Goal: Task Accomplishment & Management: Use online tool/utility

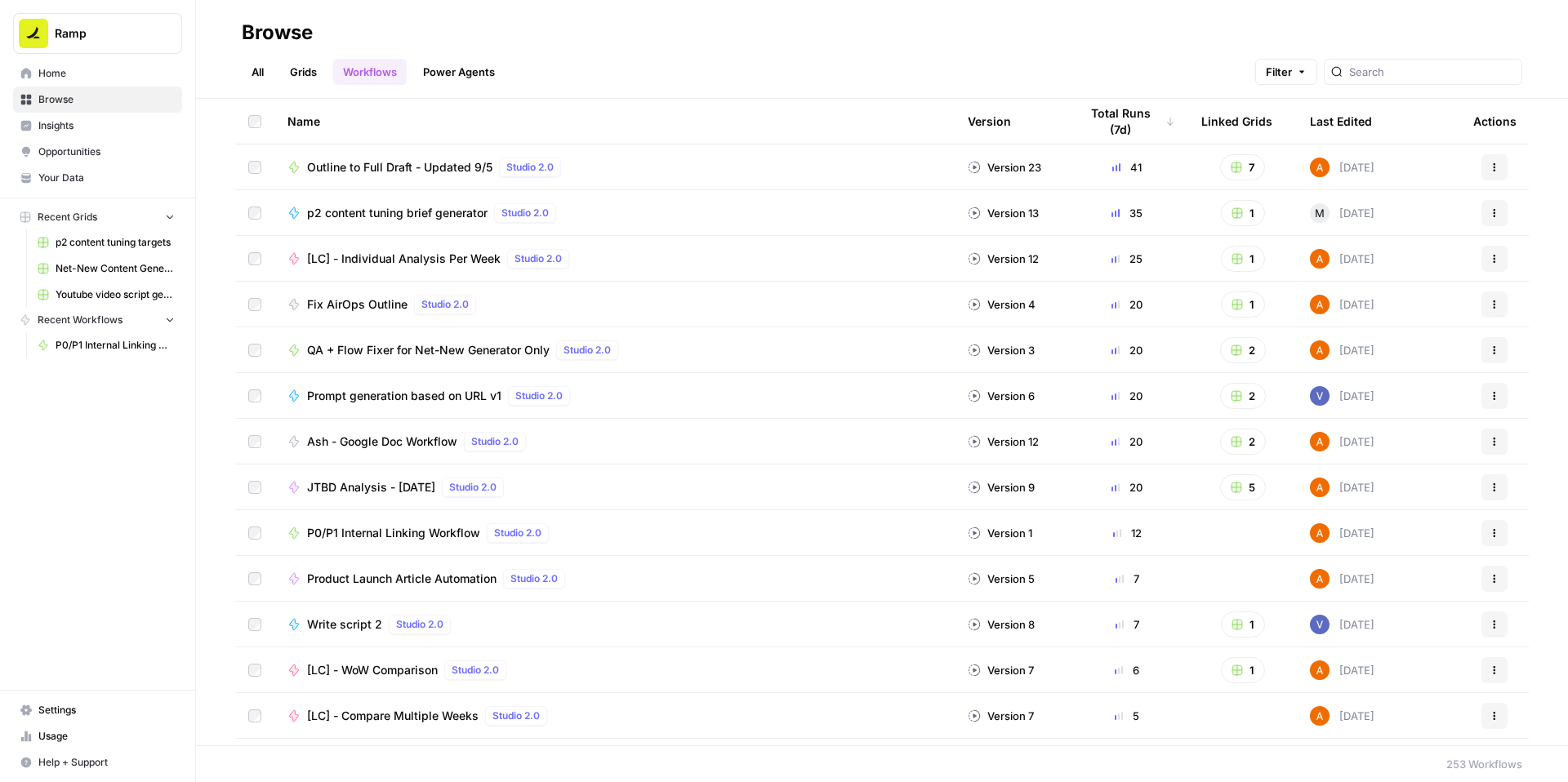
click at [378, 534] on span "P0/P1 Internal Linking Workflow" at bounding box center [393, 533] width 173 height 16
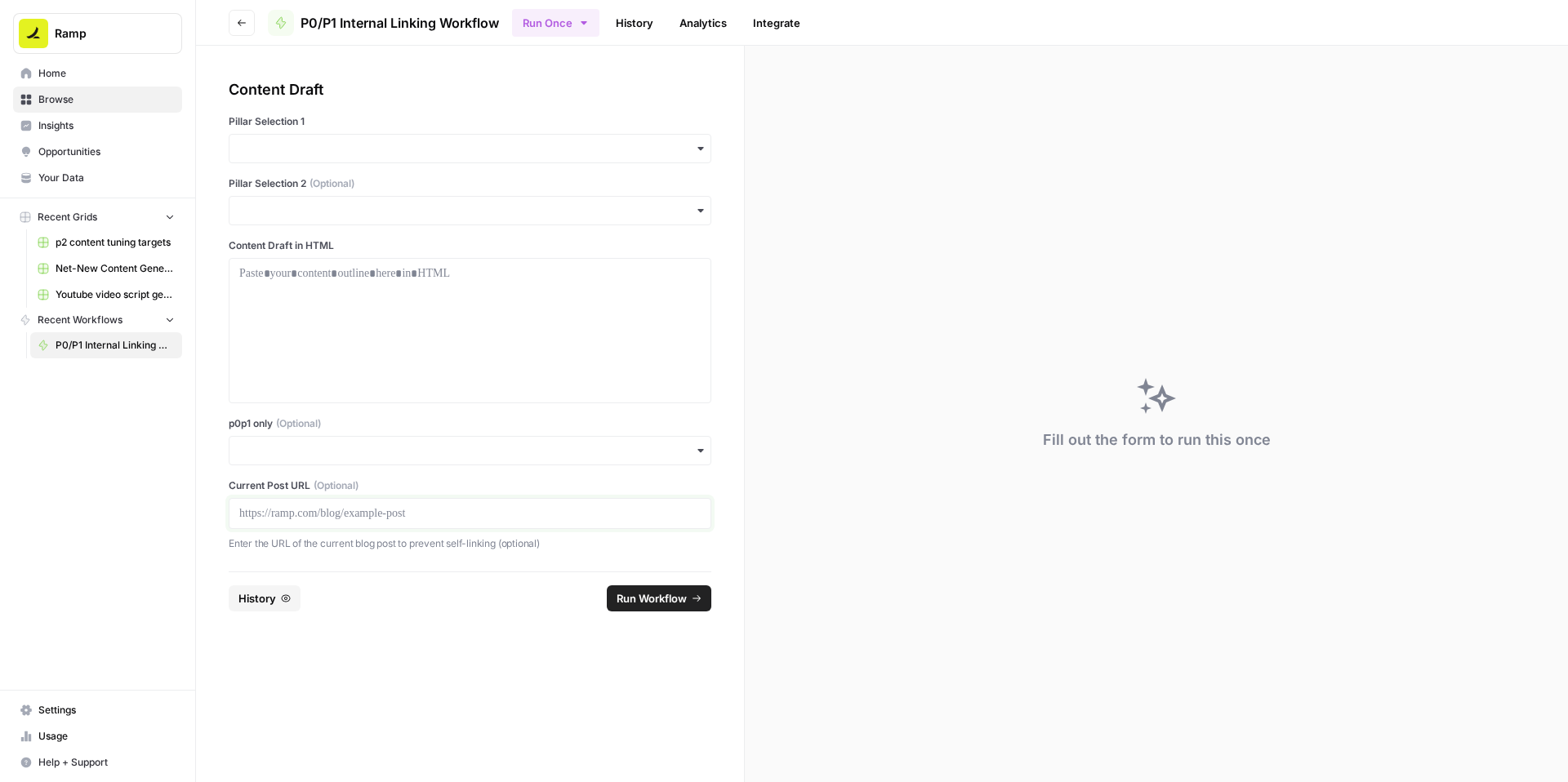
click at [413, 512] on p at bounding box center [470, 513] width 462 height 16
click at [385, 449] on input "p0p1 only (Optional)" at bounding box center [470, 450] width 462 height 16
click at [284, 507] on div "Yes" at bounding box center [470, 495] width 481 height 31
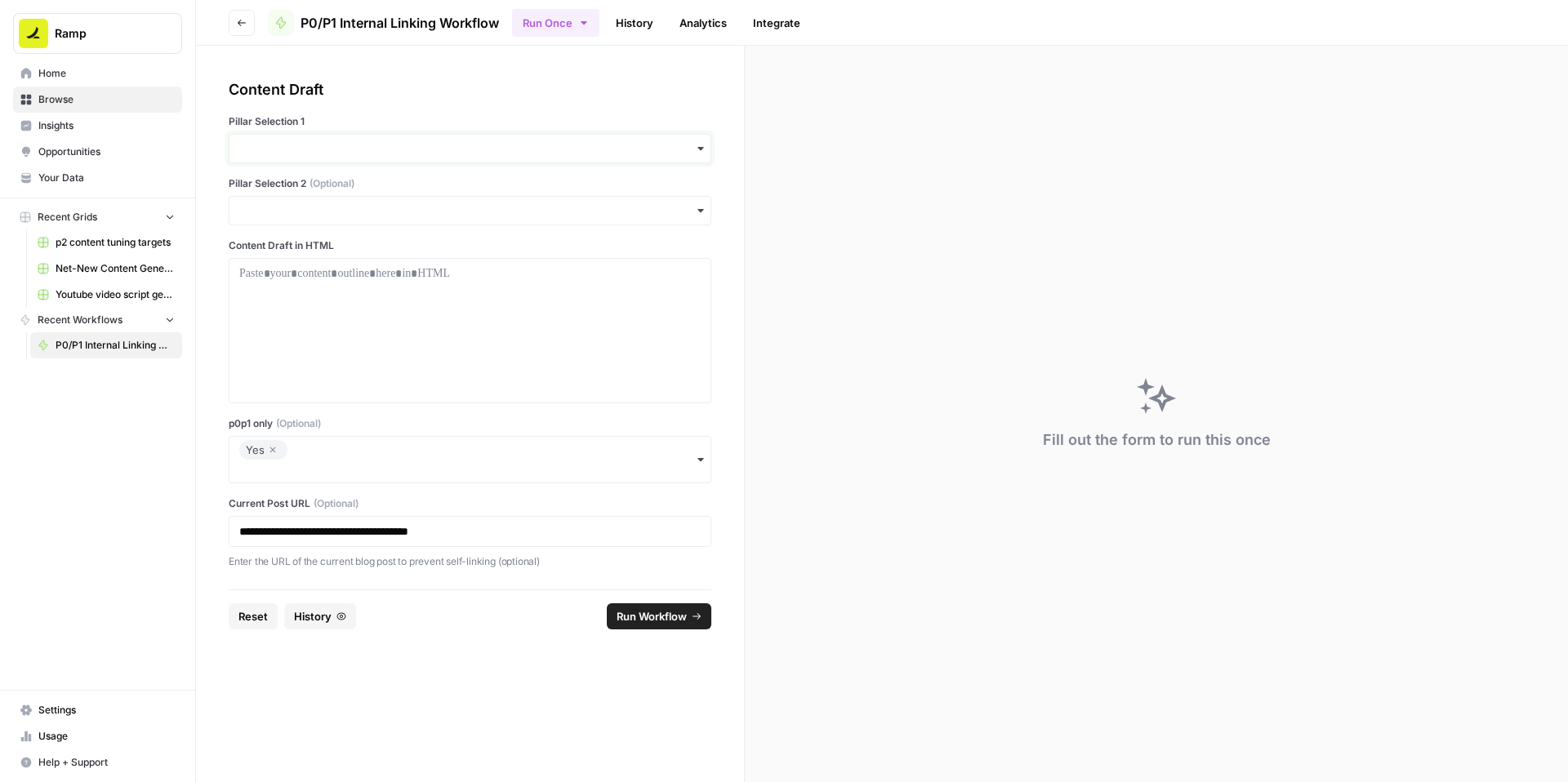
click at [366, 151] on input "Pillar Selection 1" at bounding box center [470, 149] width 462 height 16
click at [279, 386] on div "FinOps" at bounding box center [470, 382] width 481 height 31
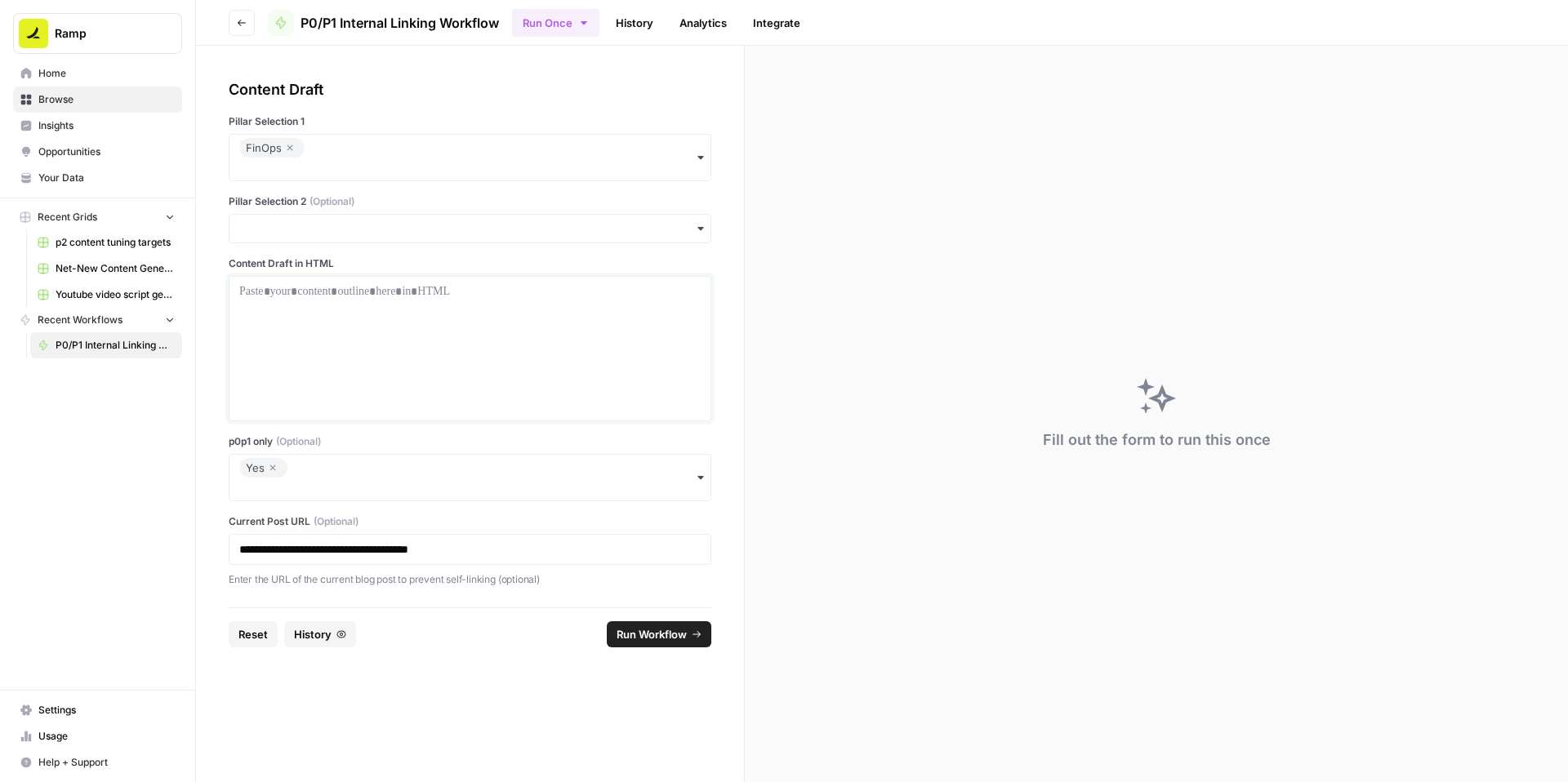
click at [380, 335] on div at bounding box center [470, 348] width 462 height 130
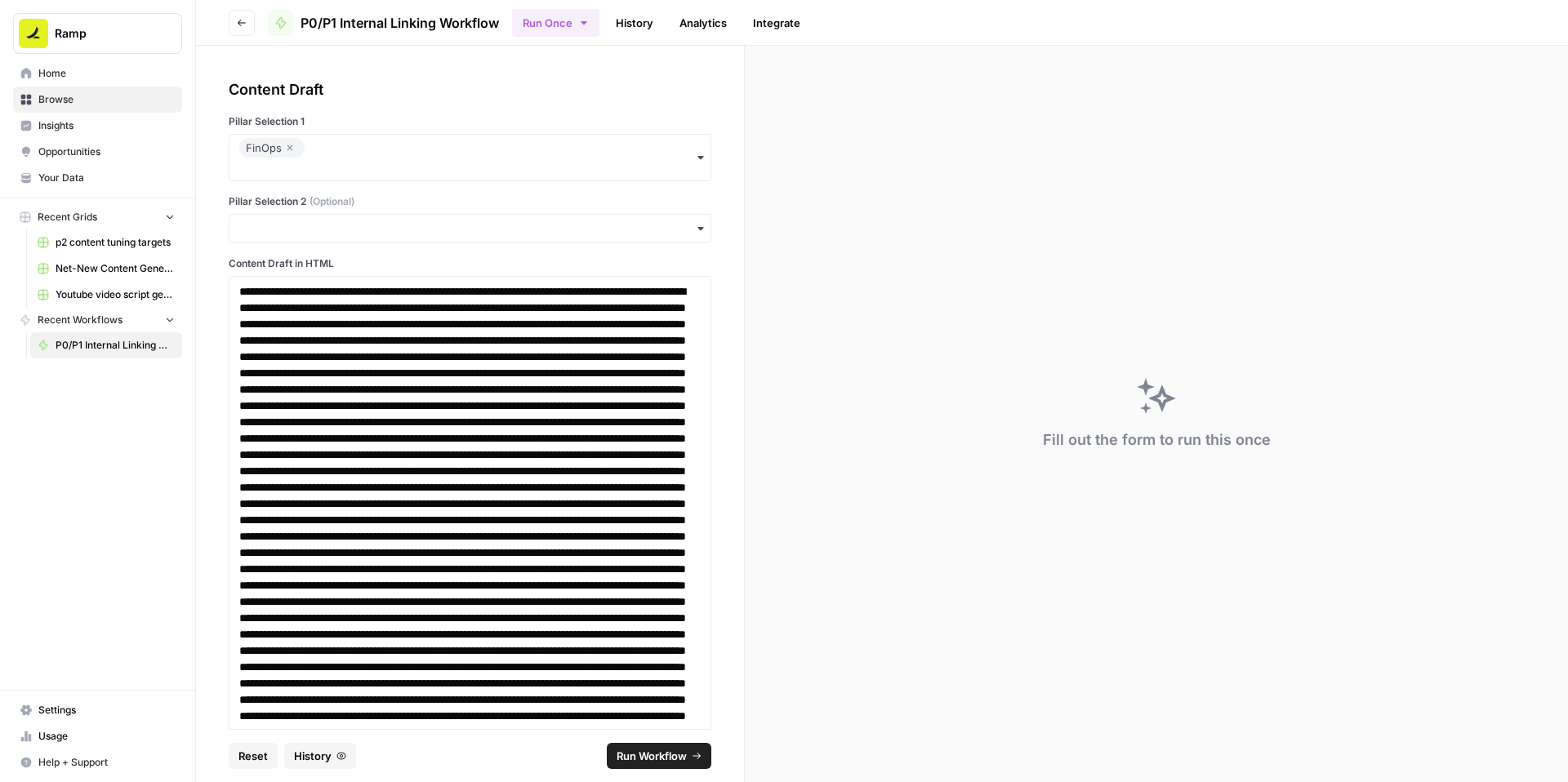
click at [639, 748] on span "Run Workflow" at bounding box center [651, 756] width 70 height 16
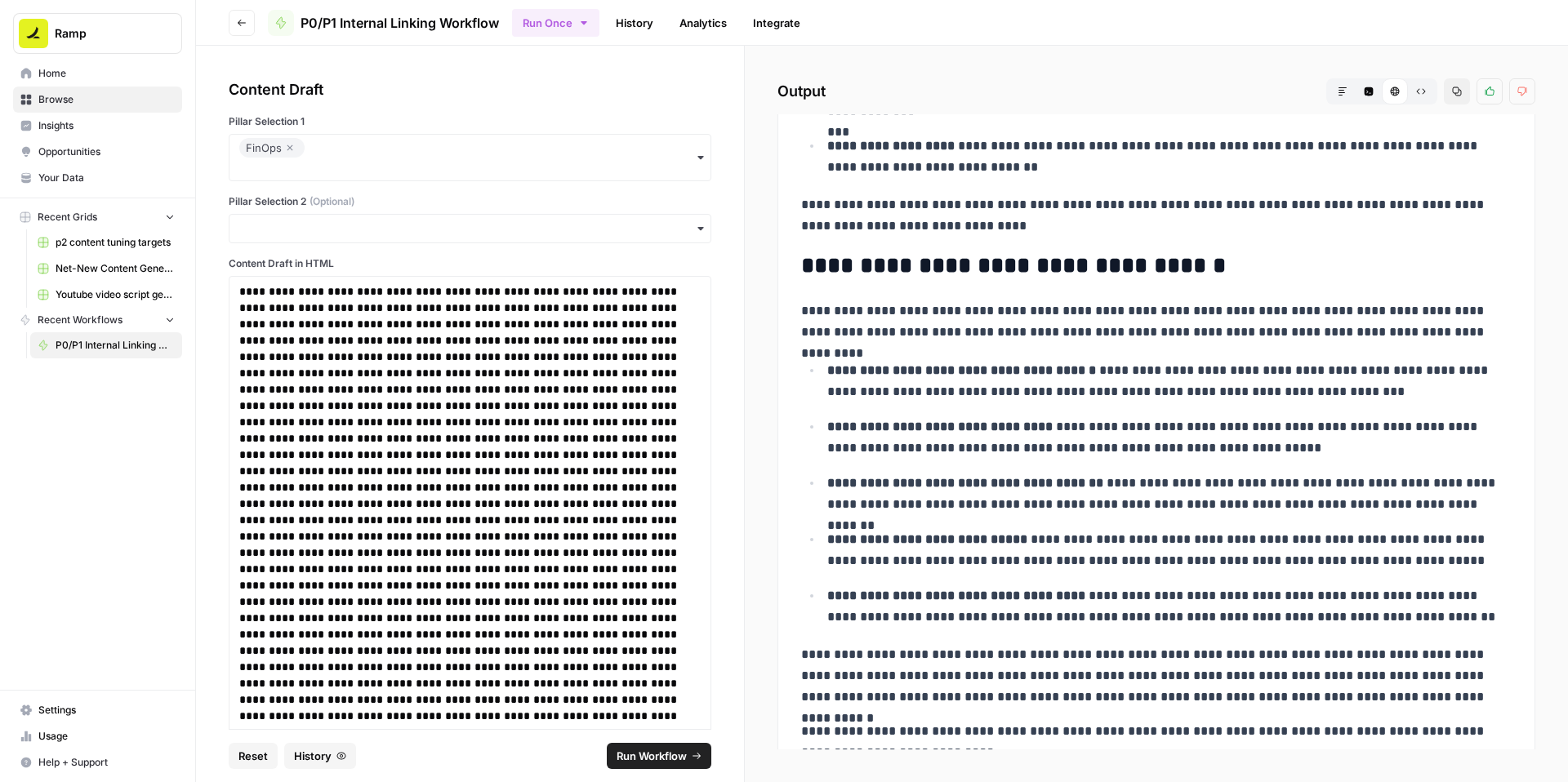
scroll to position [6007, 0]
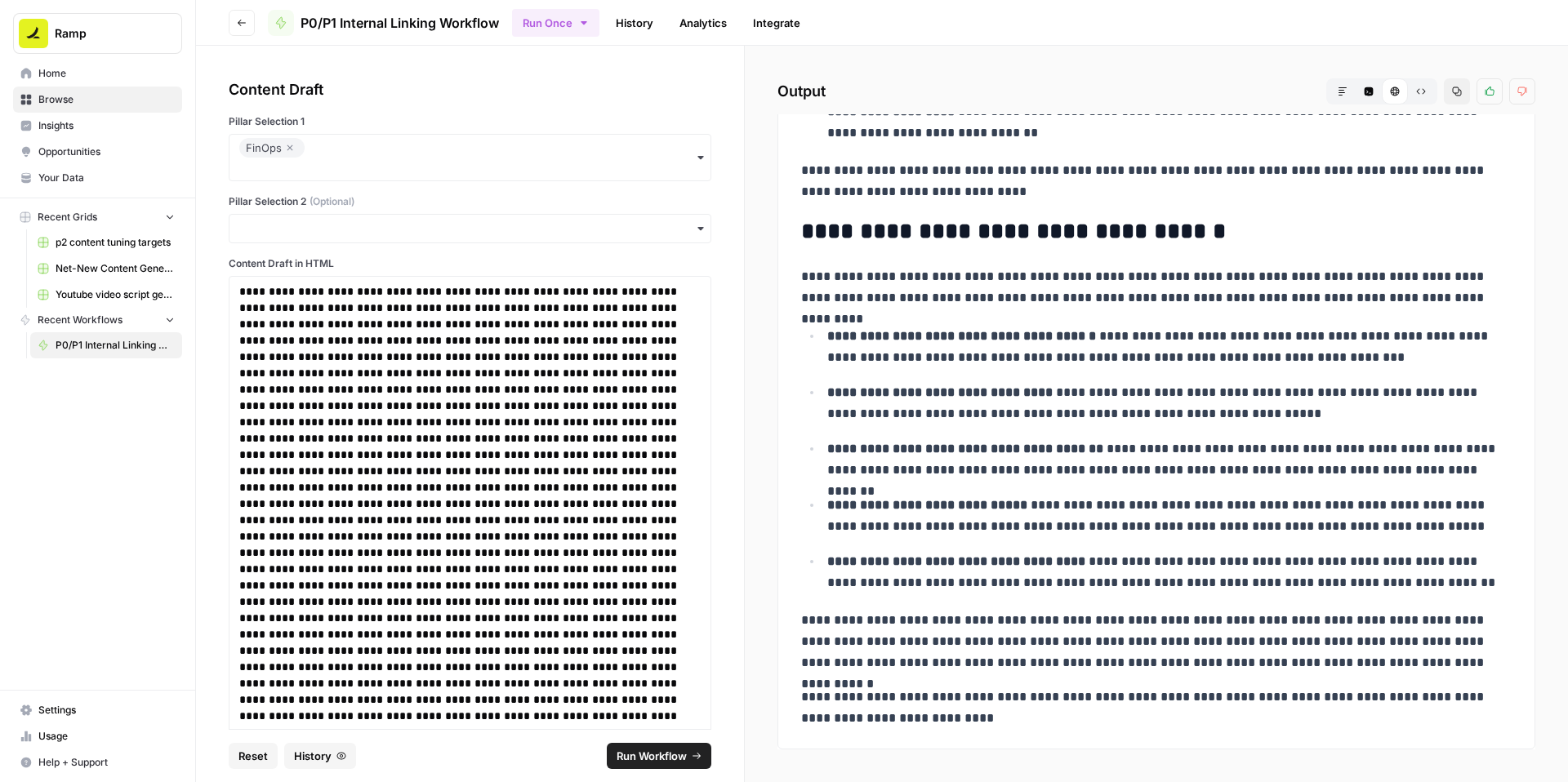
click at [1456, 95] on icon "button" at bounding box center [1457, 92] width 9 height 9
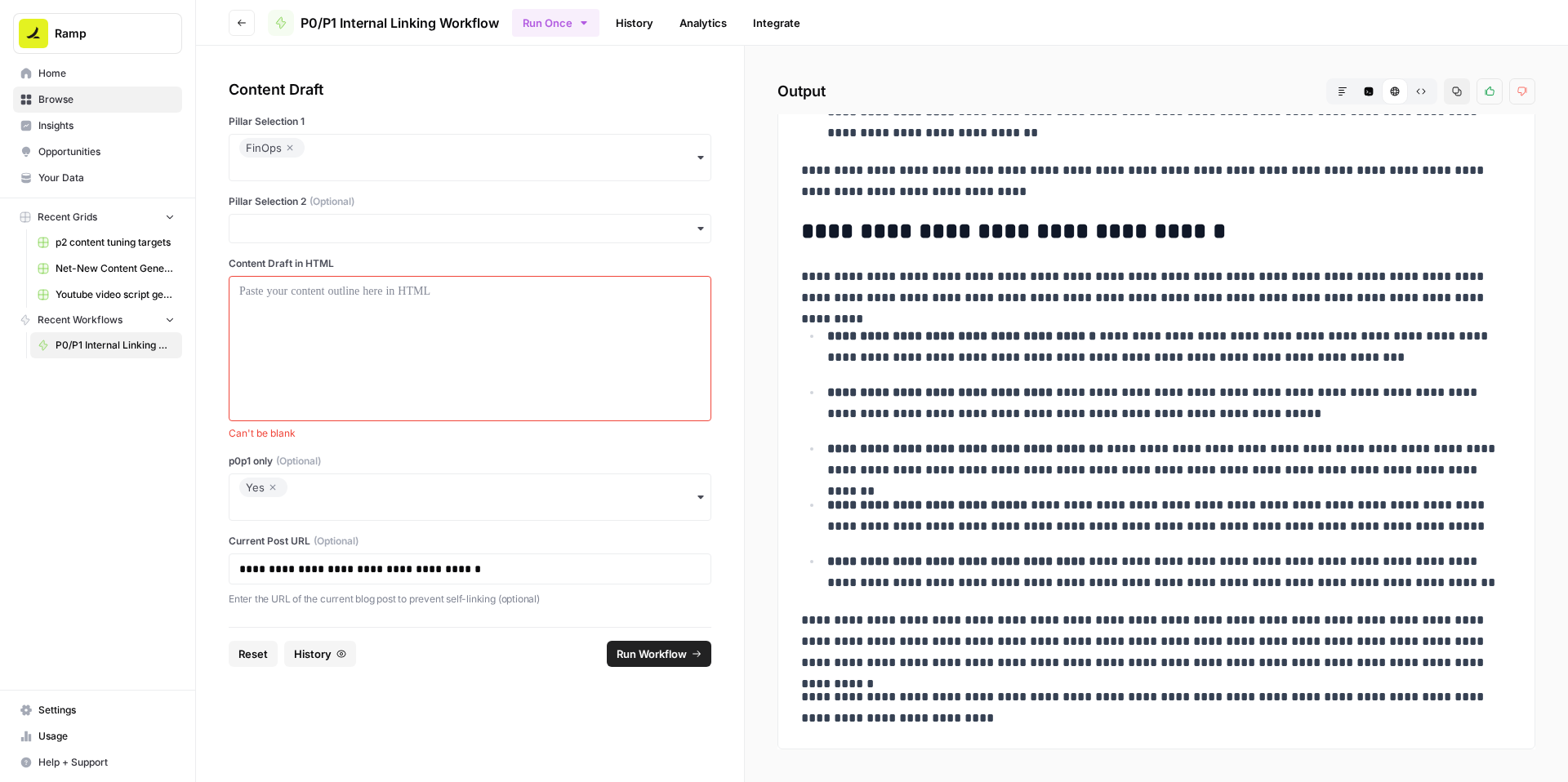
click at [274, 488] on icon "button" at bounding box center [272, 487] width 10 height 20
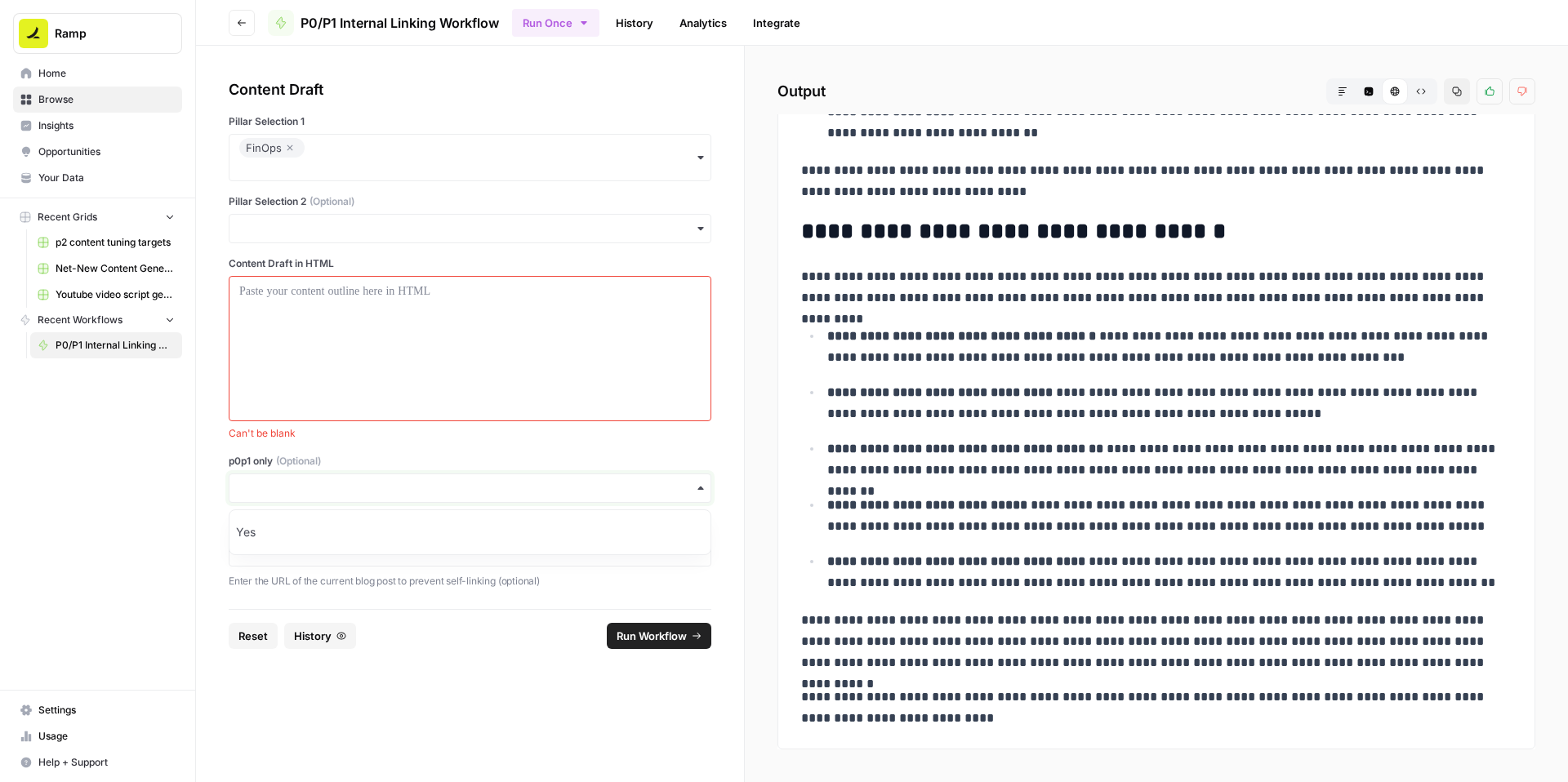
click at [305, 485] on input "p0p1 only (Optional)" at bounding box center [470, 488] width 462 height 16
click at [359, 332] on div at bounding box center [470, 348] width 462 height 130
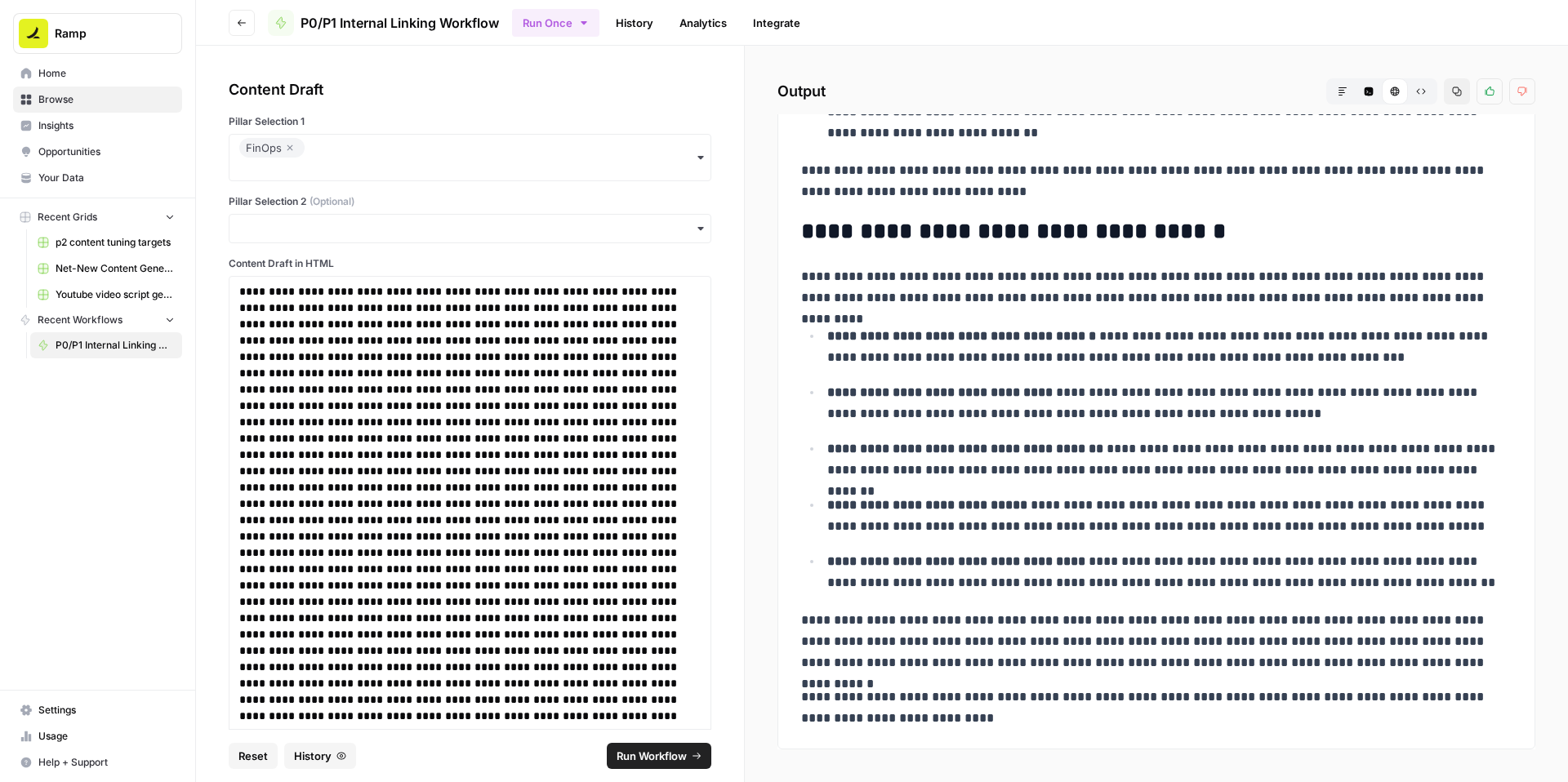
click at [647, 754] on span "Run Workflow" at bounding box center [651, 756] width 70 height 16
click at [1461, 93] on icon "button" at bounding box center [1456, 91] width 10 height 10
